Goal: Use online tool/utility: Utilize a website feature to perform a specific function

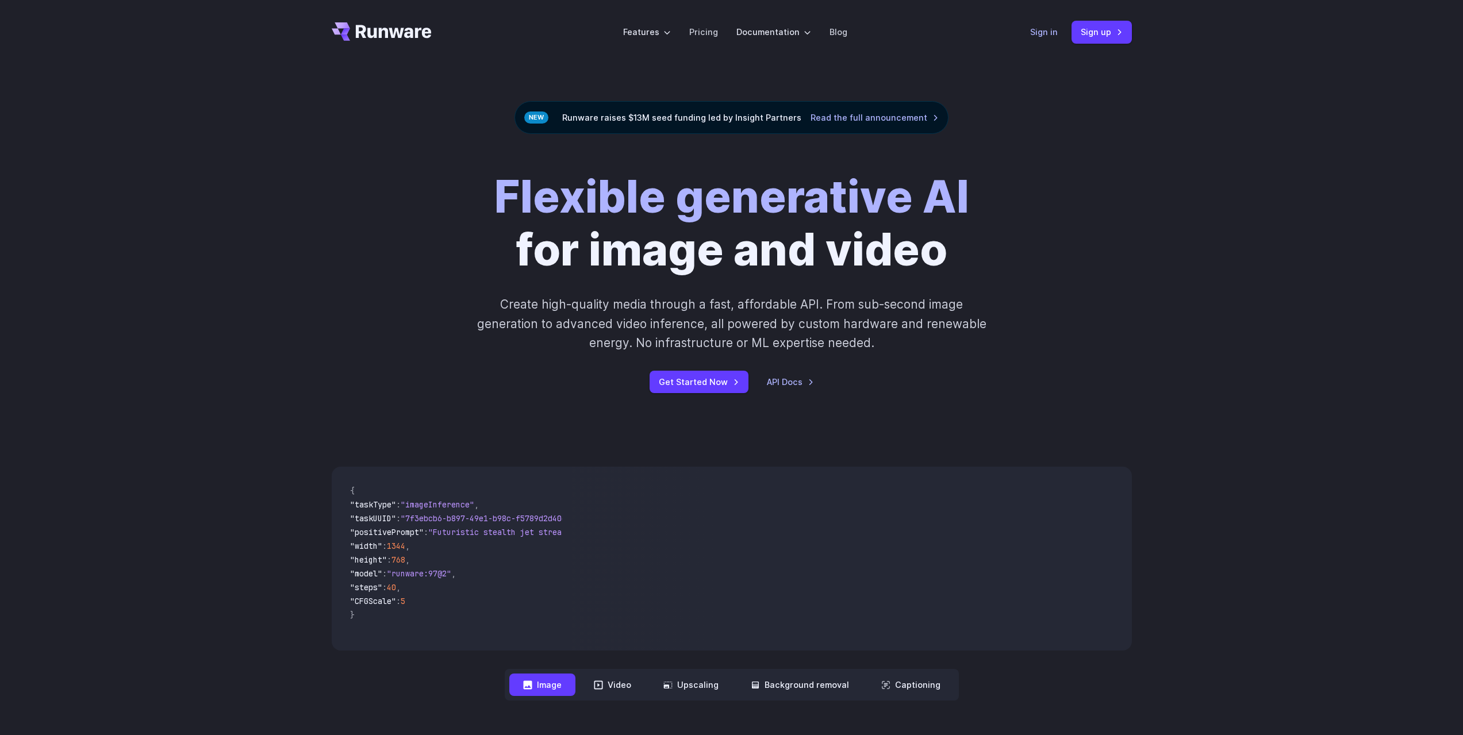
click at [1032, 32] on link "Sign in" at bounding box center [1044, 31] width 28 height 13
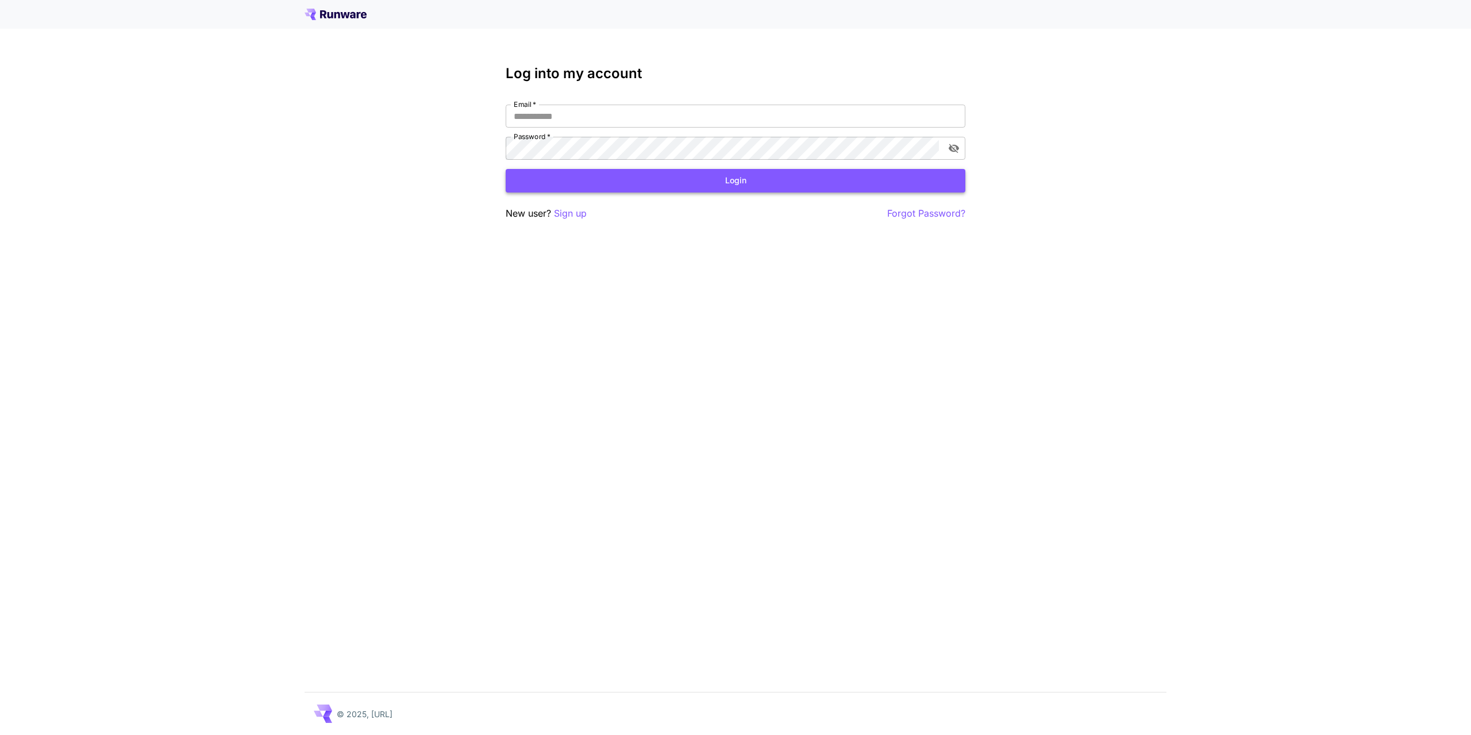
type input "**********"
click at [690, 183] on button "Login" at bounding box center [736, 181] width 460 height 24
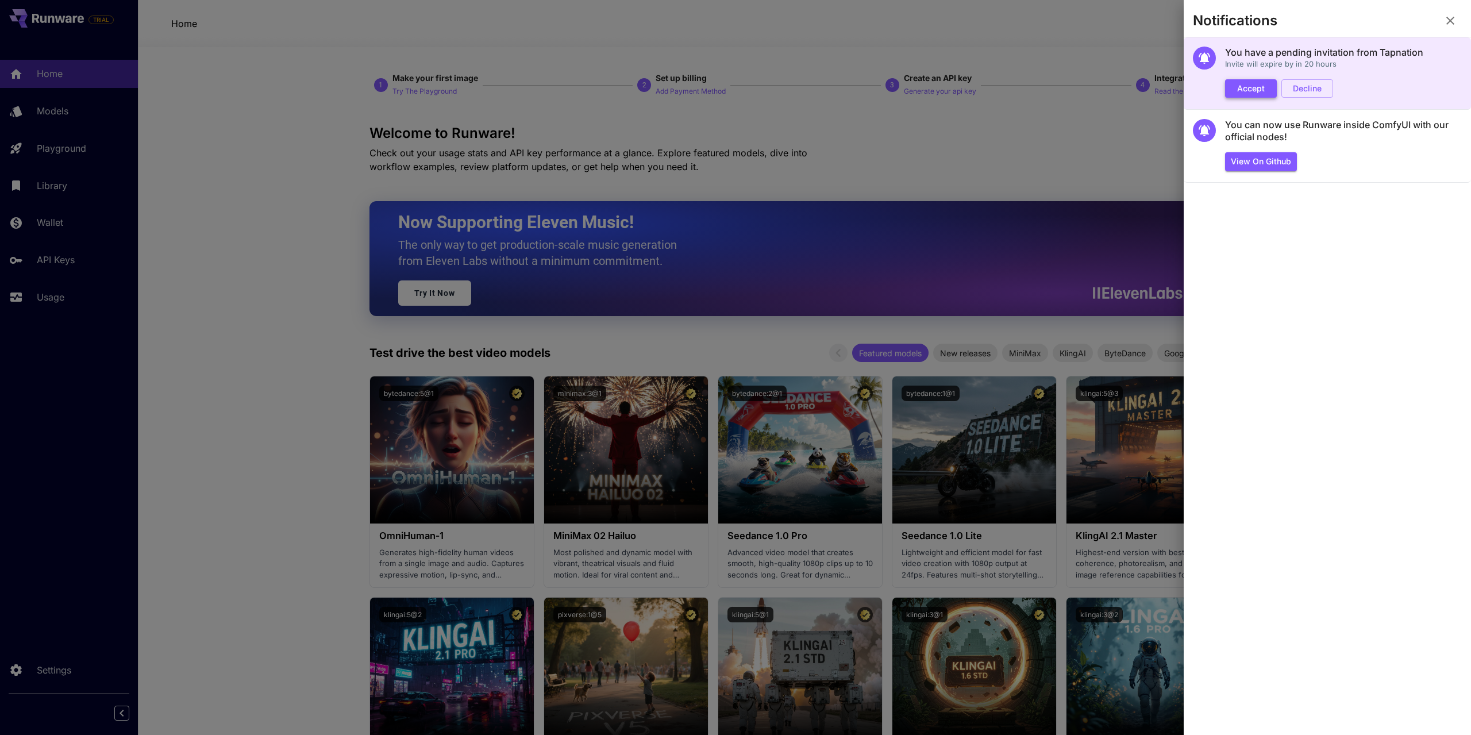
click at [1251, 86] on button "Accept" at bounding box center [1251, 88] width 52 height 19
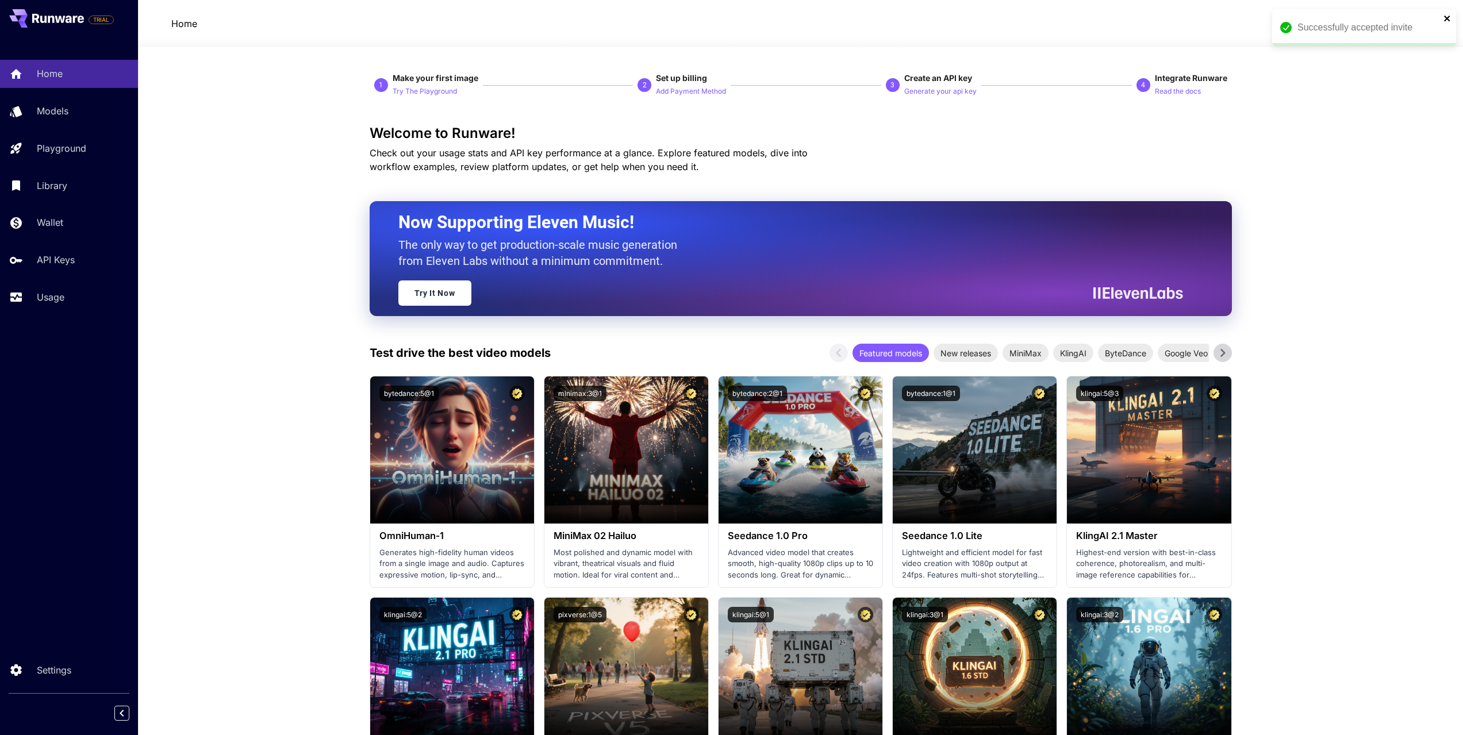
click at [1445, 18] on icon "close" at bounding box center [1447, 18] width 8 height 9
click at [1353, 30] on button "$0.00 credits left [GEOGRAPHIC_DATA]" at bounding box center [1362, 23] width 133 height 26
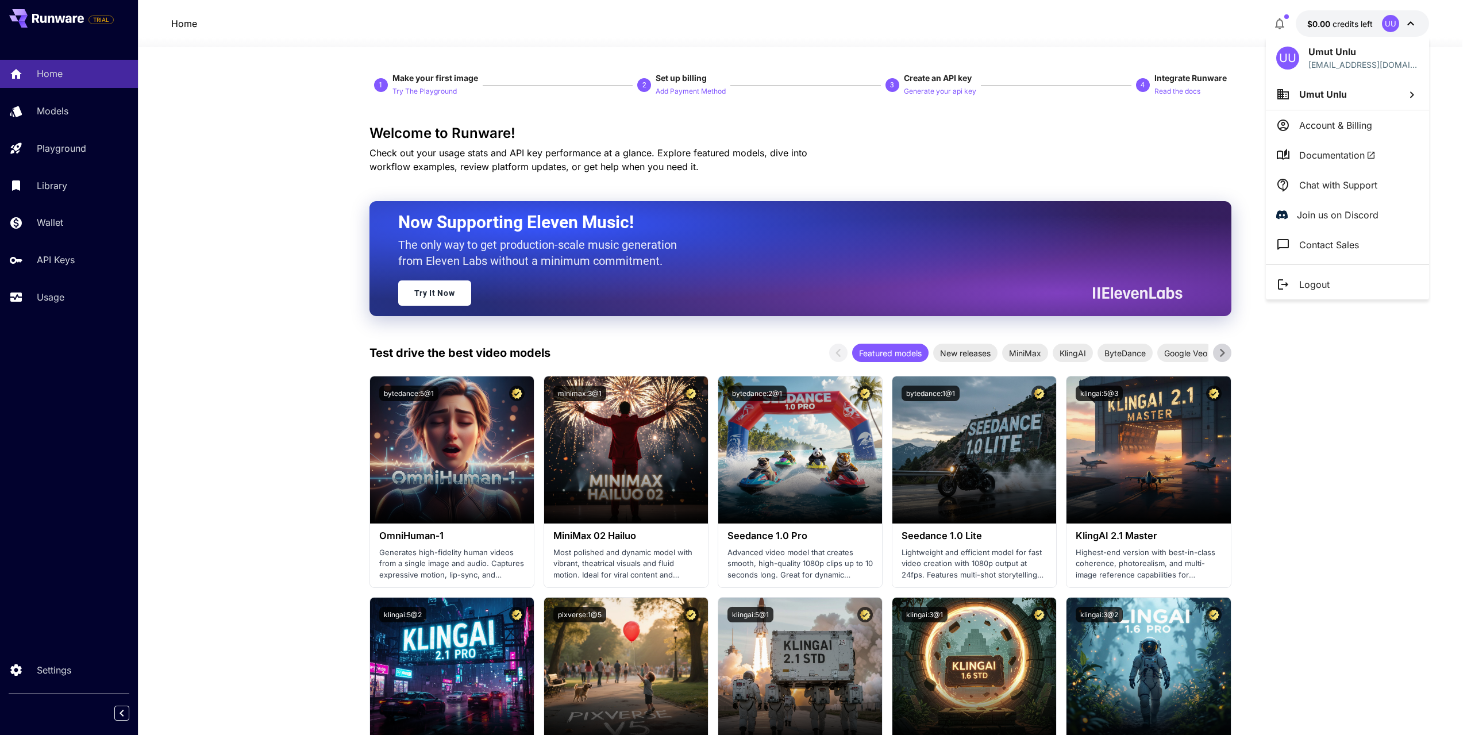
click at [937, 126] on div at bounding box center [735, 367] width 1471 height 735
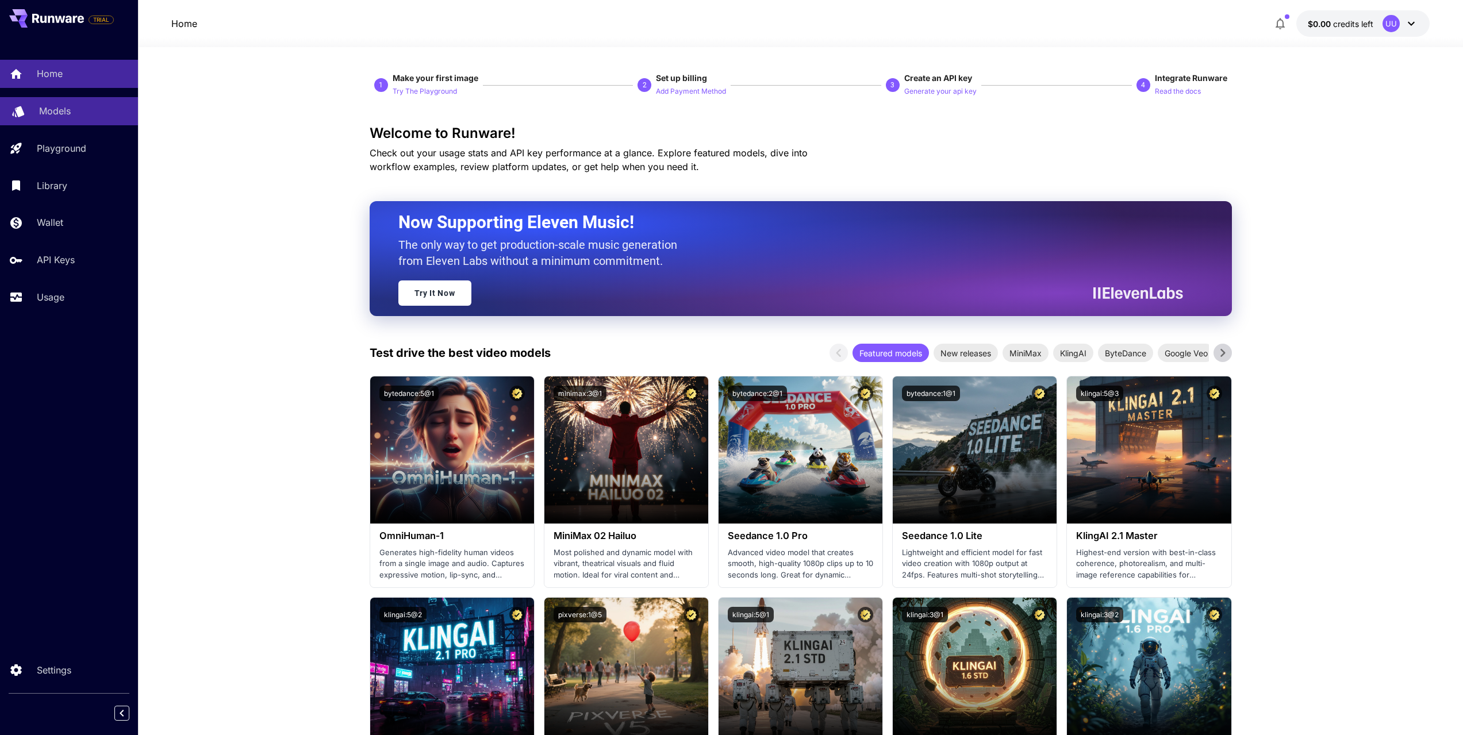
click at [84, 116] on div "Models" at bounding box center [84, 111] width 90 height 14
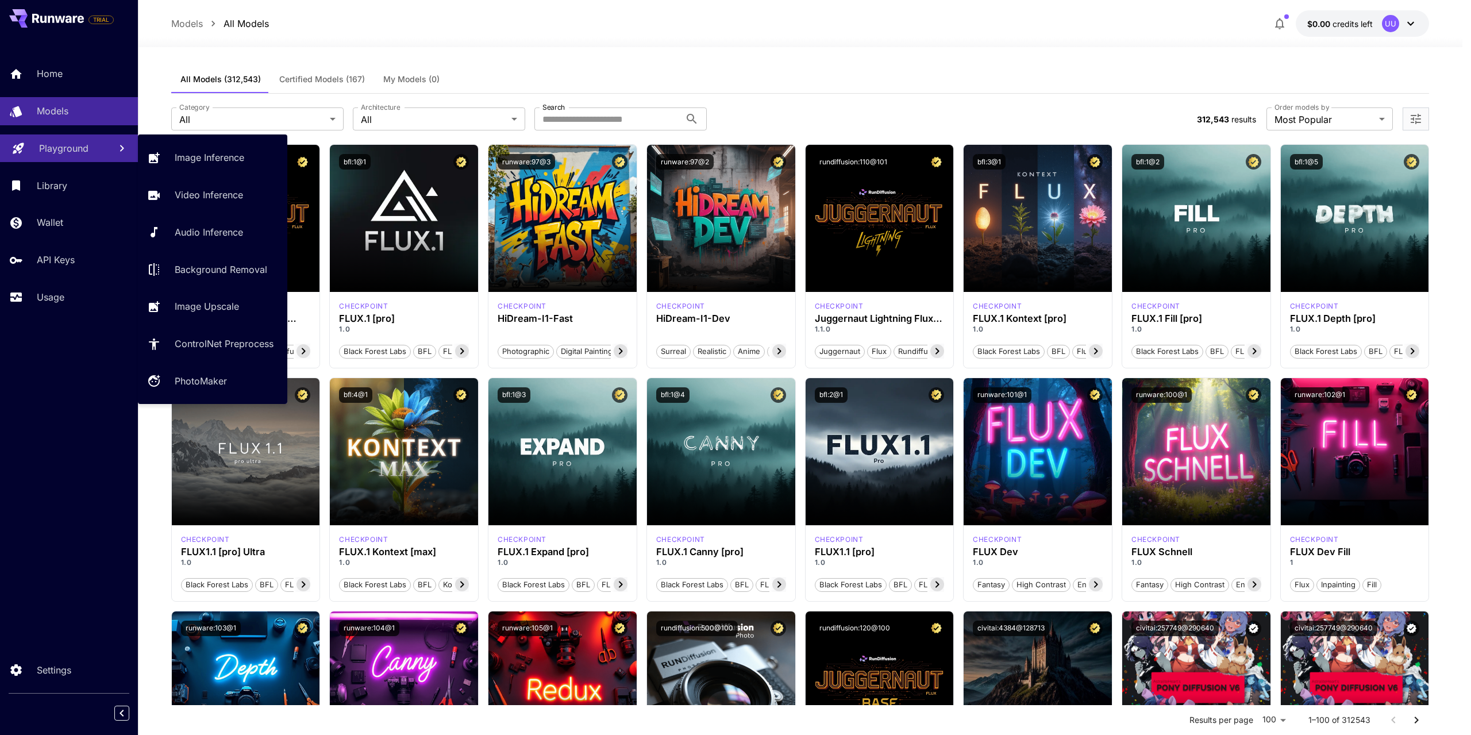
click at [61, 149] on p "Playground" at bounding box center [63, 148] width 49 height 14
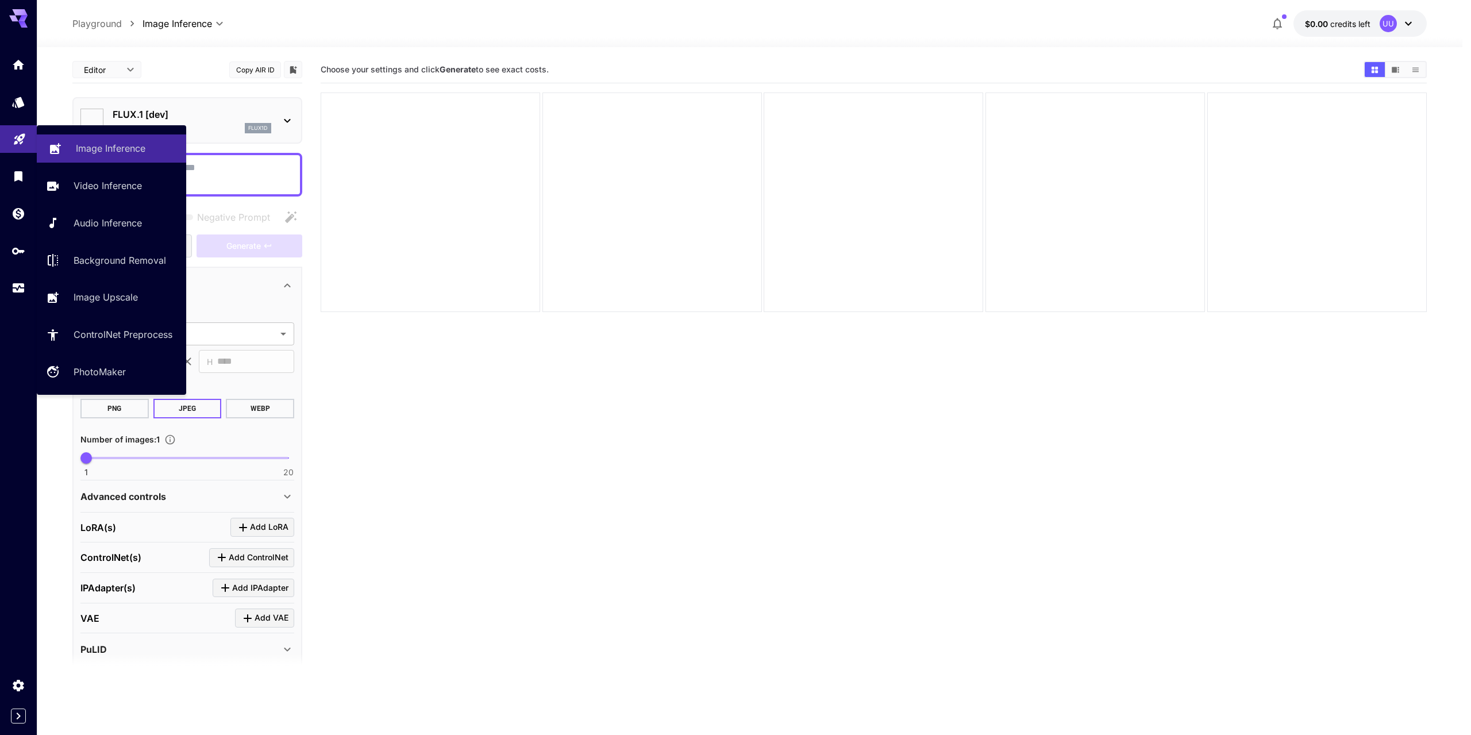
type input "**********"
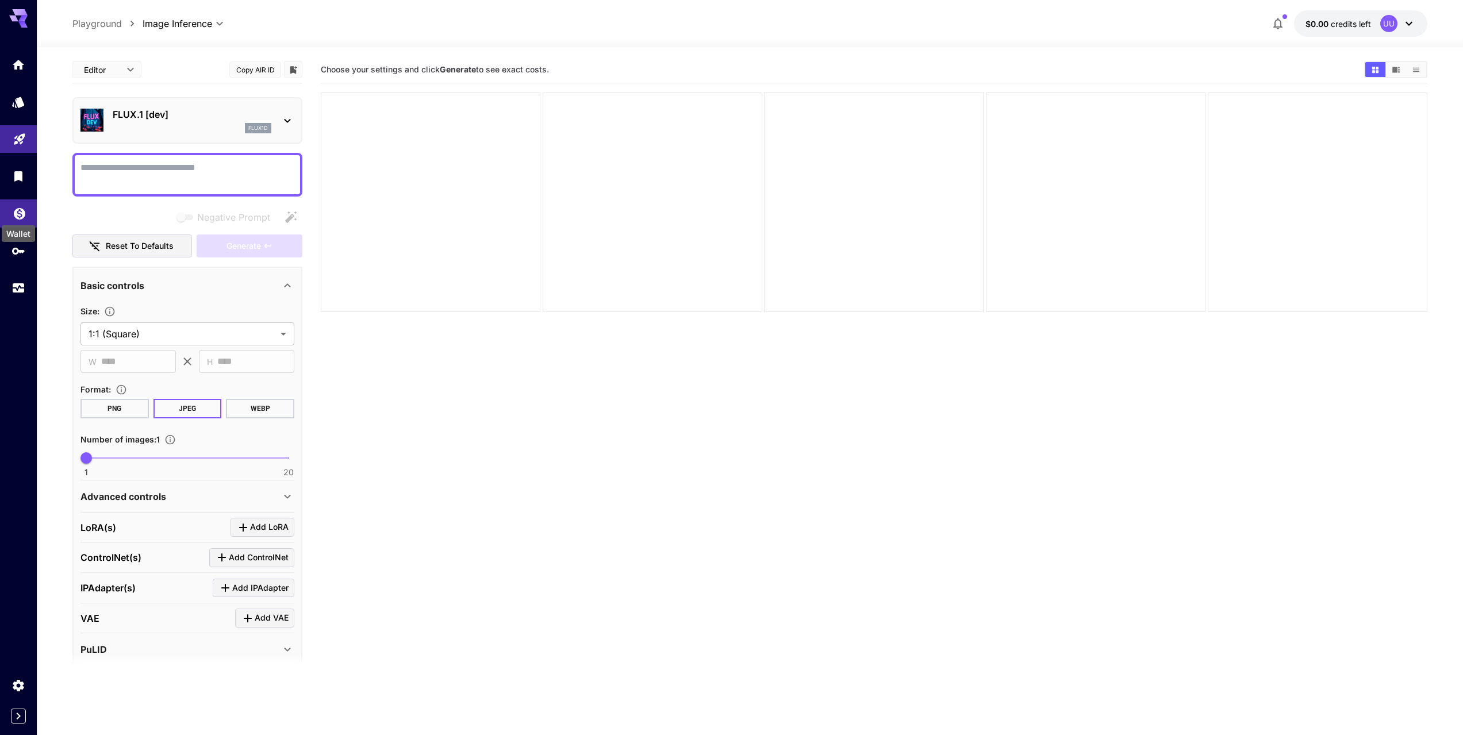
click at [19, 211] on icon "Wallet" at bounding box center [20, 212] width 14 height 14
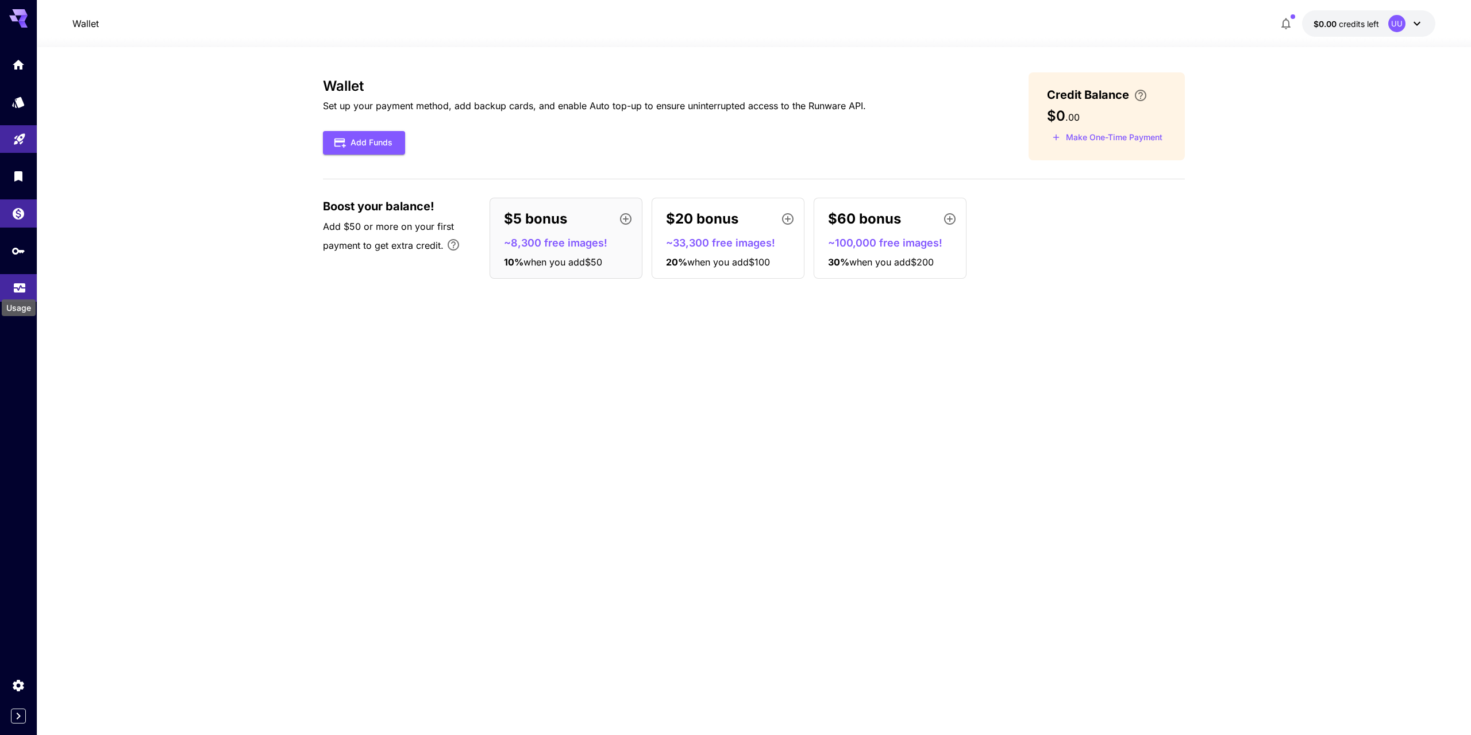
click at [21, 287] on icon "Usage" at bounding box center [19, 287] width 11 height 6
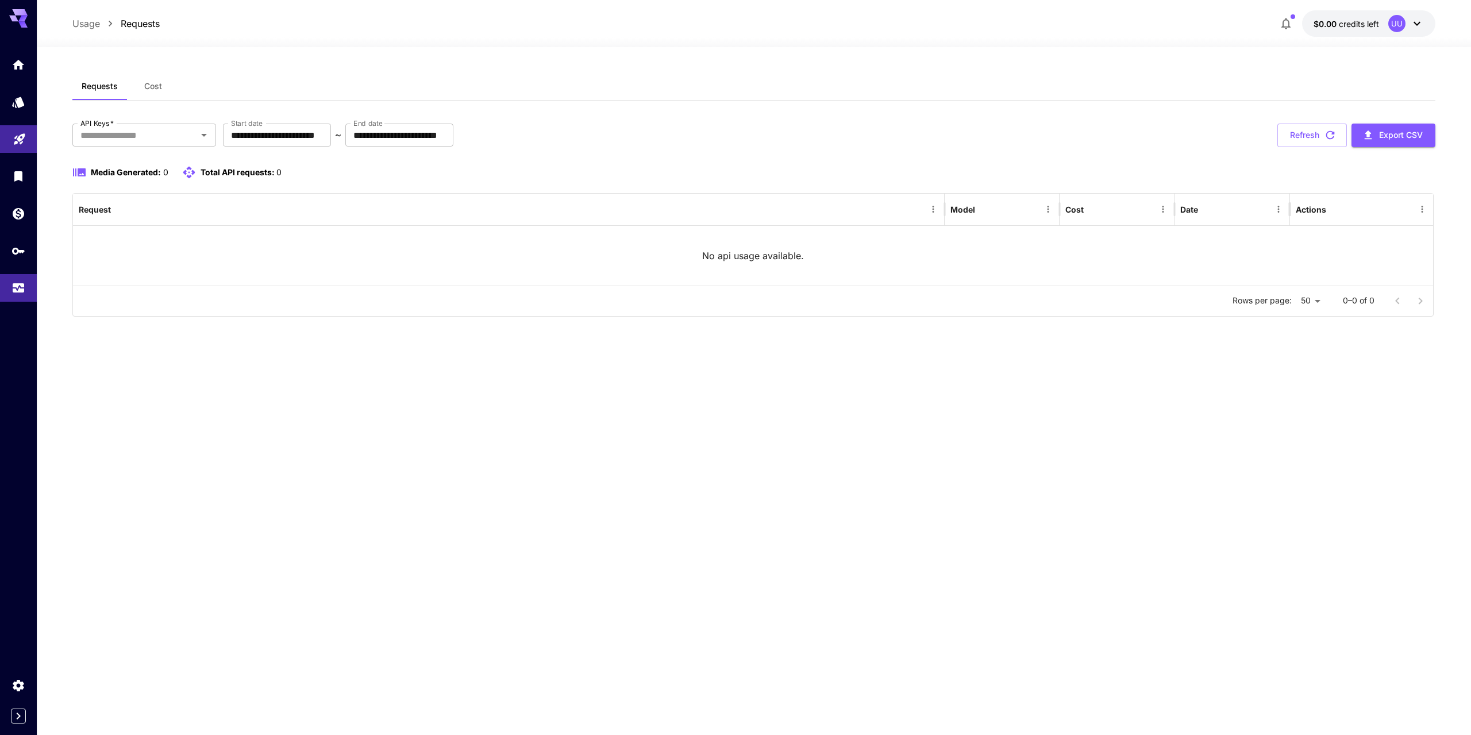
click at [22, 18] on icon at bounding box center [22, 19] width 9 height 6
click at [17, 59] on icon "Home" at bounding box center [19, 61] width 11 height 10
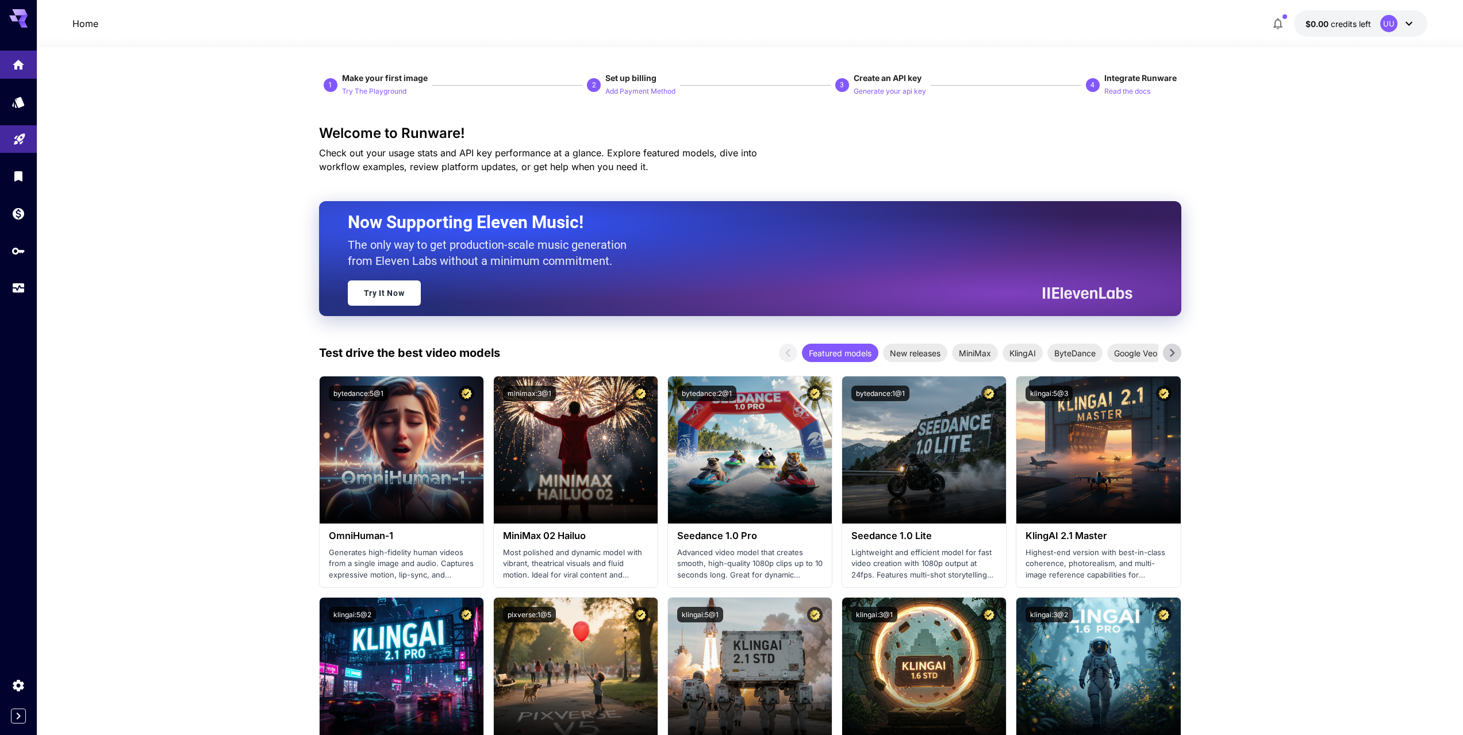
click at [1389, 28] on div "UU" at bounding box center [1388, 23] width 17 height 17
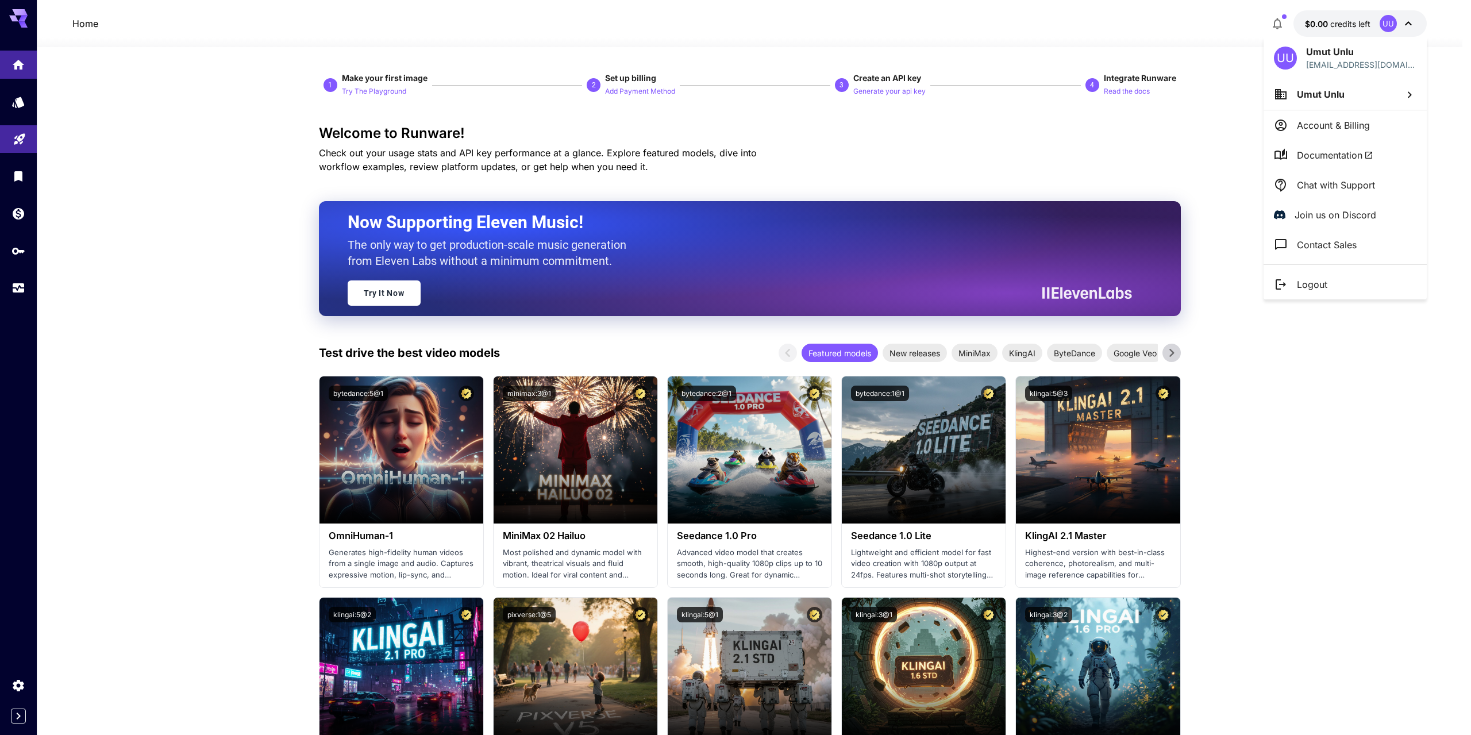
click at [1370, 93] on li "Umut Unlu" at bounding box center [1345, 94] width 163 height 31
click at [1185, 120] on p "Tapnation" at bounding box center [1171, 117] width 43 height 14
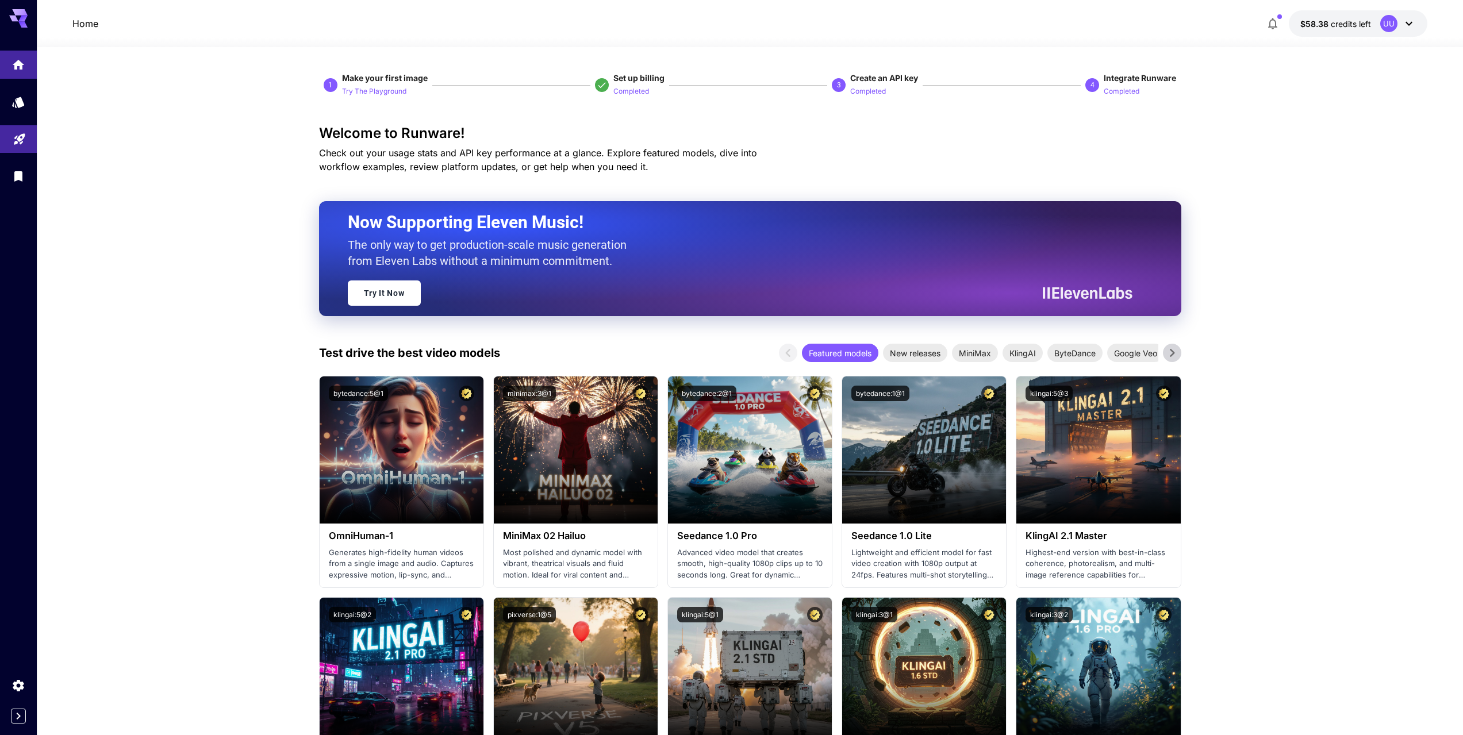
drag, startPoint x: 1281, startPoint y: 79, endPoint x: 1056, endPoint y: 131, distance: 231.3
click at [1056, 131] on h3 "Welcome to Runware!" at bounding box center [750, 133] width 862 height 16
drag, startPoint x: 179, startPoint y: 83, endPoint x: 131, endPoint y: 94, distance: 49.5
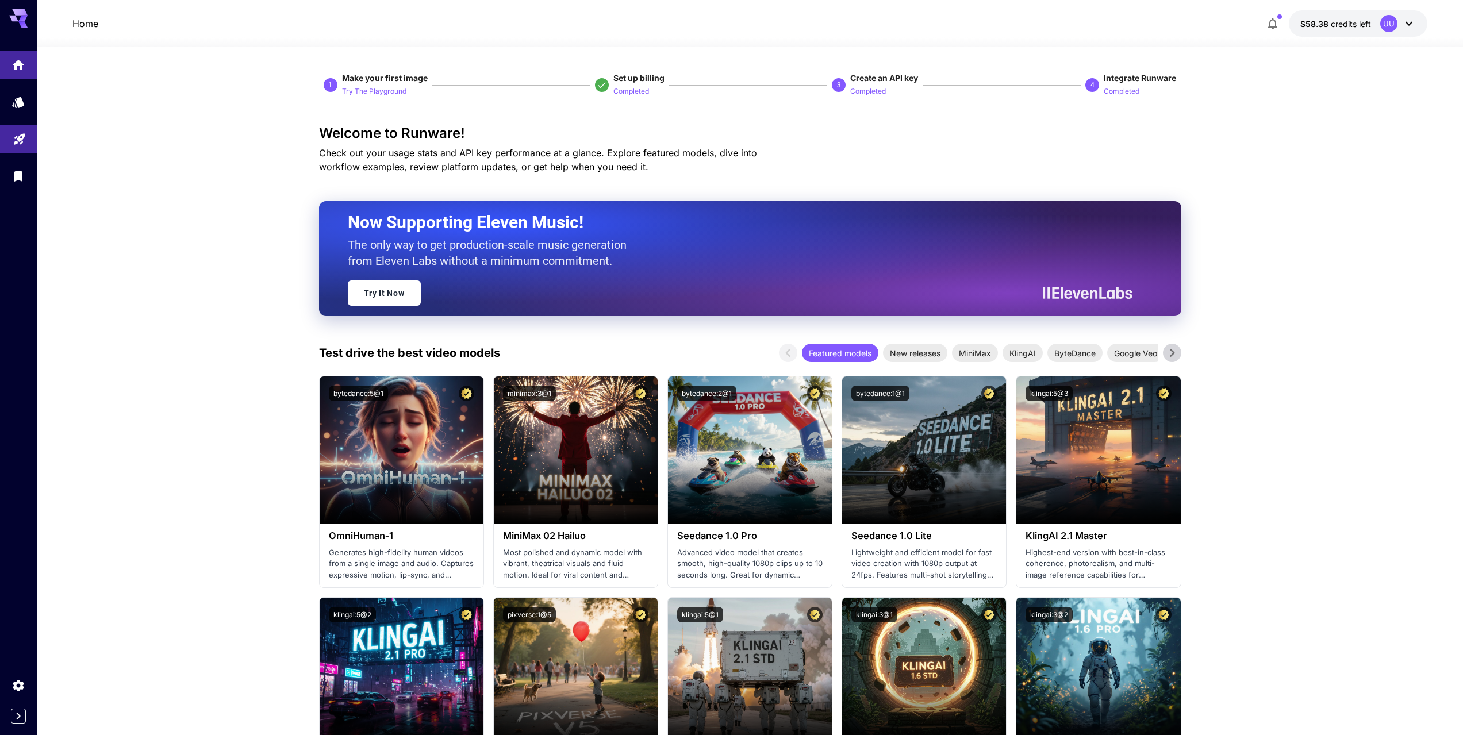
drag, startPoint x: 1338, startPoint y: 172, endPoint x: 1267, endPoint y: 136, distance: 80.2
